Goal: Information Seeking & Learning: Learn about a topic

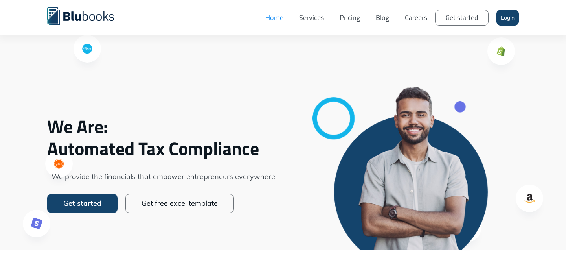
click at [404, 20] on link "Careers" at bounding box center [416, 18] width 38 height 24
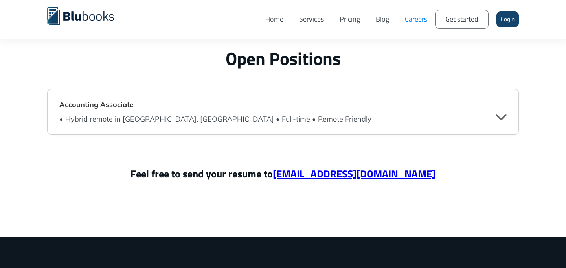
scroll to position [1929, 0]
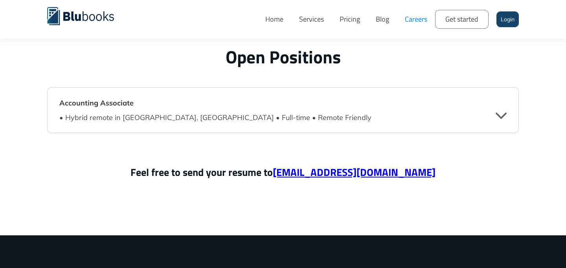
click at [225, 109] on div "• Hybrid remote in [GEOGRAPHIC_DATA], [GEOGRAPHIC_DATA] • Full-time • Remote Fr…" at bounding box center [282, 116] width 447 height 14
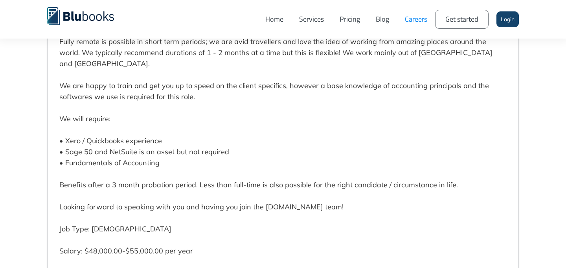
scroll to position [2230, 0]
click at [89, 132] on p "We are a growing cloud accounting company that services businesses around the w…" at bounding box center [277, 112] width 436 height 572
click at [75, 135] on p "We are a growing cloud accounting company that services businesses around the w…" at bounding box center [277, 112] width 436 height 572
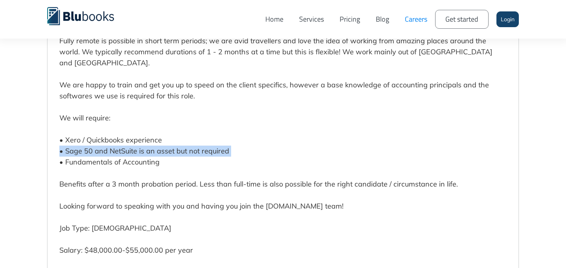
click at [75, 135] on p "We are a growing cloud accounting company that services businesses around the w…" at bounding box center [277, 112] width 436 height 572
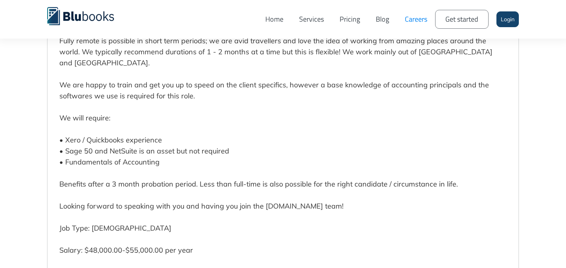
click at [77, 124] on p "We are a growing cloud accounting company that services businesses around the w…" at bounding box center [277, 112] width 436 height 572
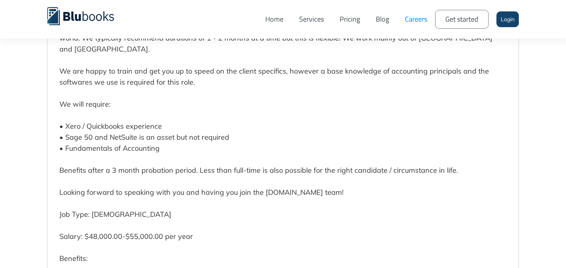
scroll to position [2244, 0]
drag, startPoint x: 66, startPoint y: 125, endPoint x: 136, endPoint y: 125, distance: 70.4
click at [136, 125] on p "We are a growing cloud accounting company that services businesses around the w…" at bounding box center [277, 98] width 436 height 572
copy p "Sage 50 and NetSuite"
click at [190, 142] on p "We are a growing cloud accounting company that services businesses around the w…" at bounding box center [277, 98] width 436 height 572
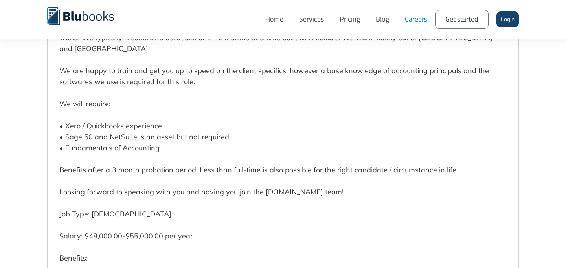
click at [150, 119] on p "We are a growing cloud accounting company that services businesses around the w…" at bounding box center [277, 98] width 436 height 572
click at [136, 118] on p "We are a growing cloud accounting company that services businesses around the w…" at bounding box center [277, 98] width 436 height 572
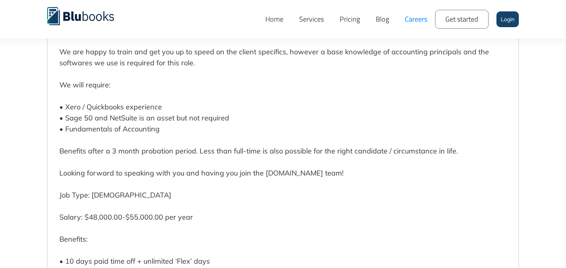
scroll to position [2263, 0]
click at [103, 95] on p "We are a growing cloud accounting company that services businesses around the w…" at bounding box center [277, 79] width 436 height 572
copy p "Quickbooks"
click at [176, 100] on p "We are a growing cloud accounting company that services businesses around the w…" at bounding box center [277, 79] width 436 height 572
